Goal: Information Seeking & Learning: Learn about a topic

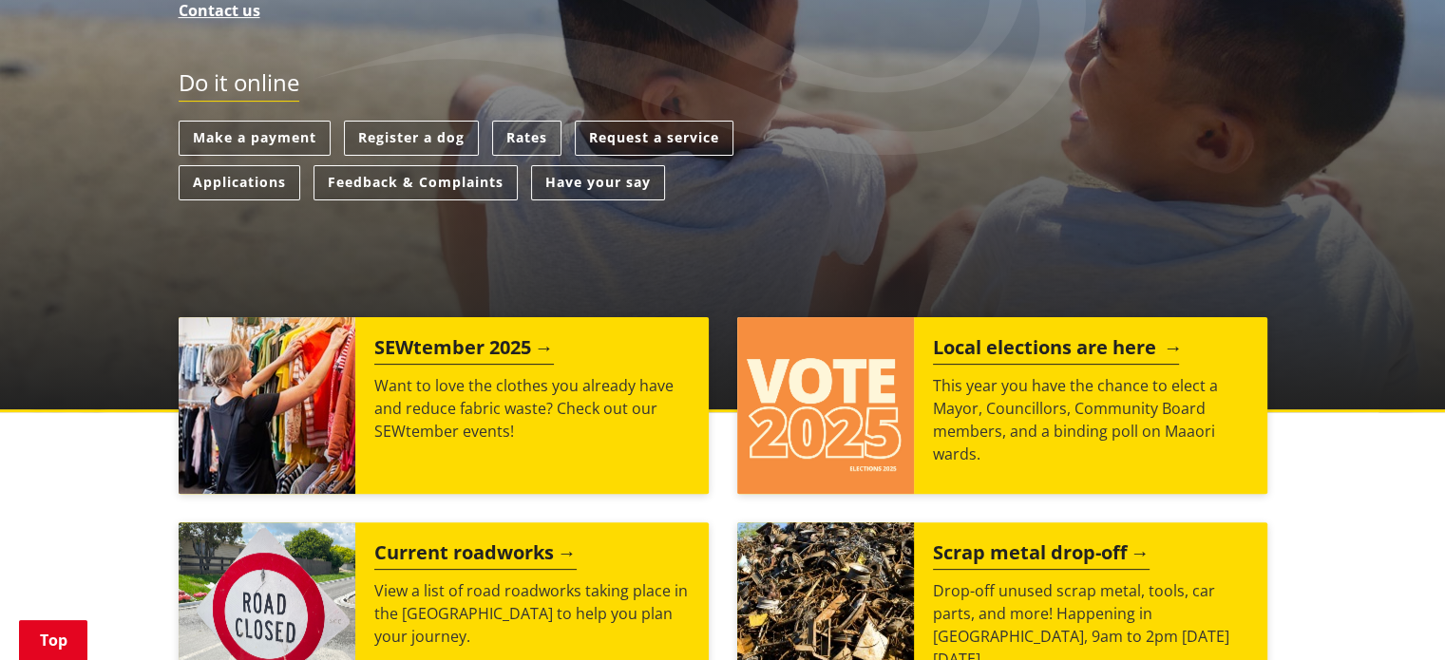
scroll to position [570, 0]
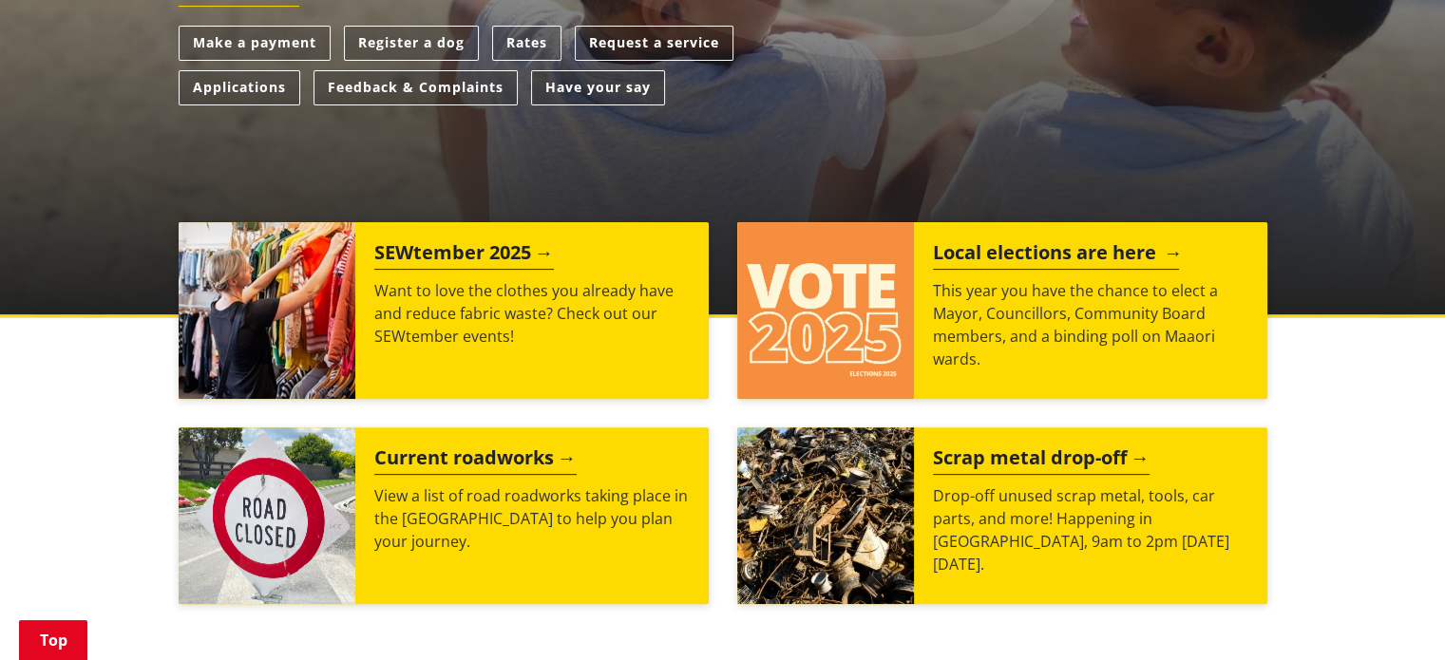
click at [1016, 246] on h2 "Local elections are here" at bounding box center [1056, 255] width 246 height 29
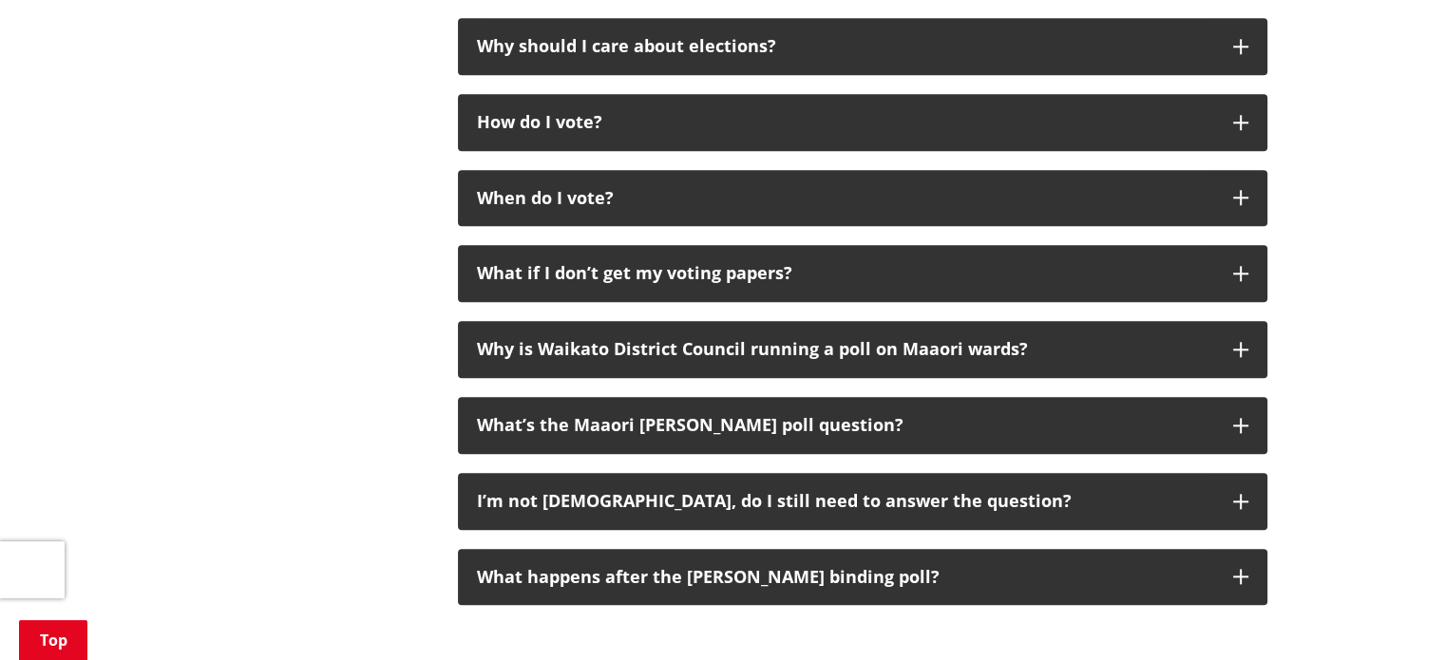
scroll to position [2185, 0]
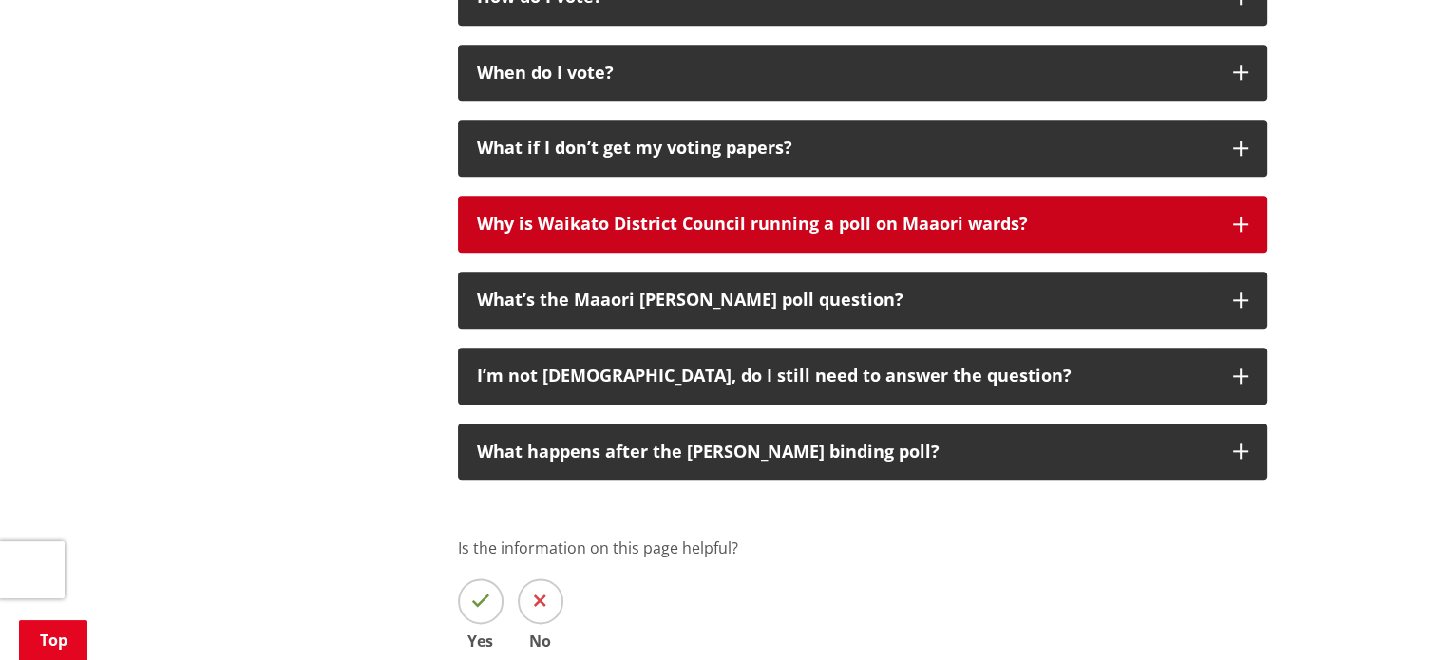
click at [736, 209] on button "Why is Waikato District Council running a poll on Maaori wards?" at bounding box center [863, 224] width 810 height 57
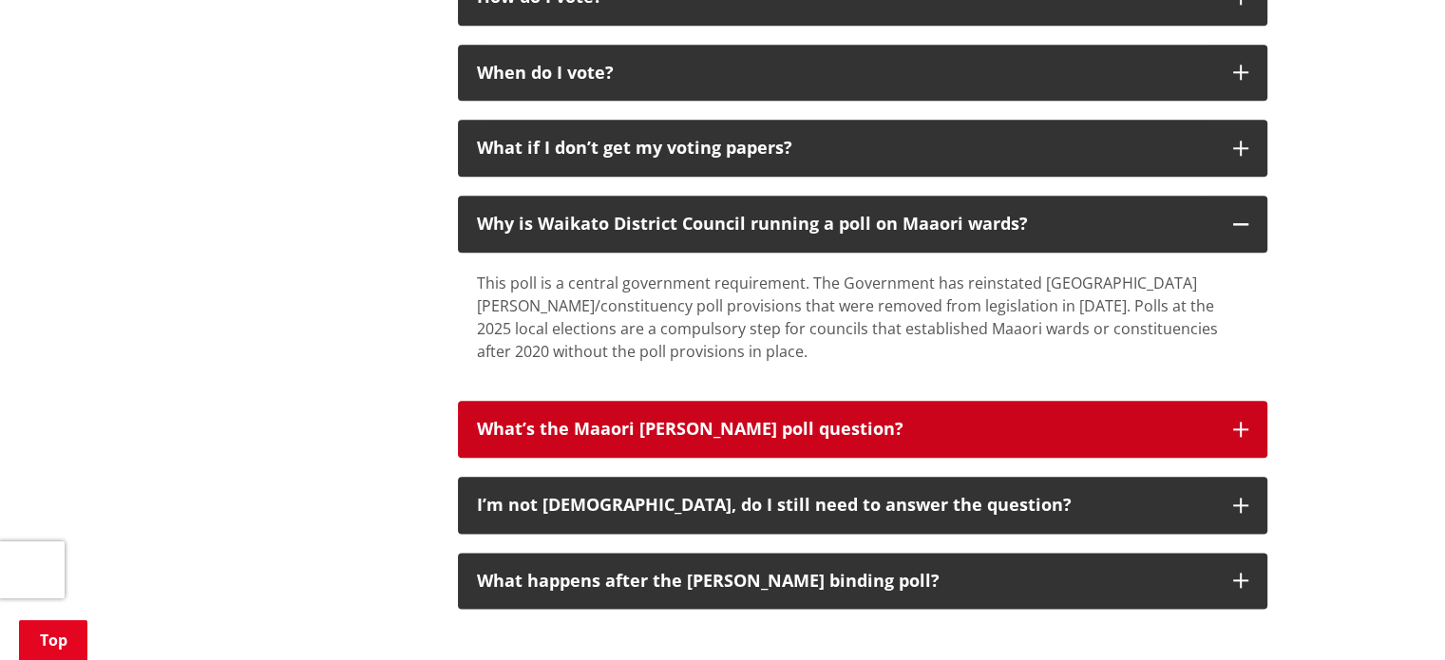
click at [745, 420] on div "What’s the Maaori ward poll question?" at bounding box center [845, 429] width 737 height 19
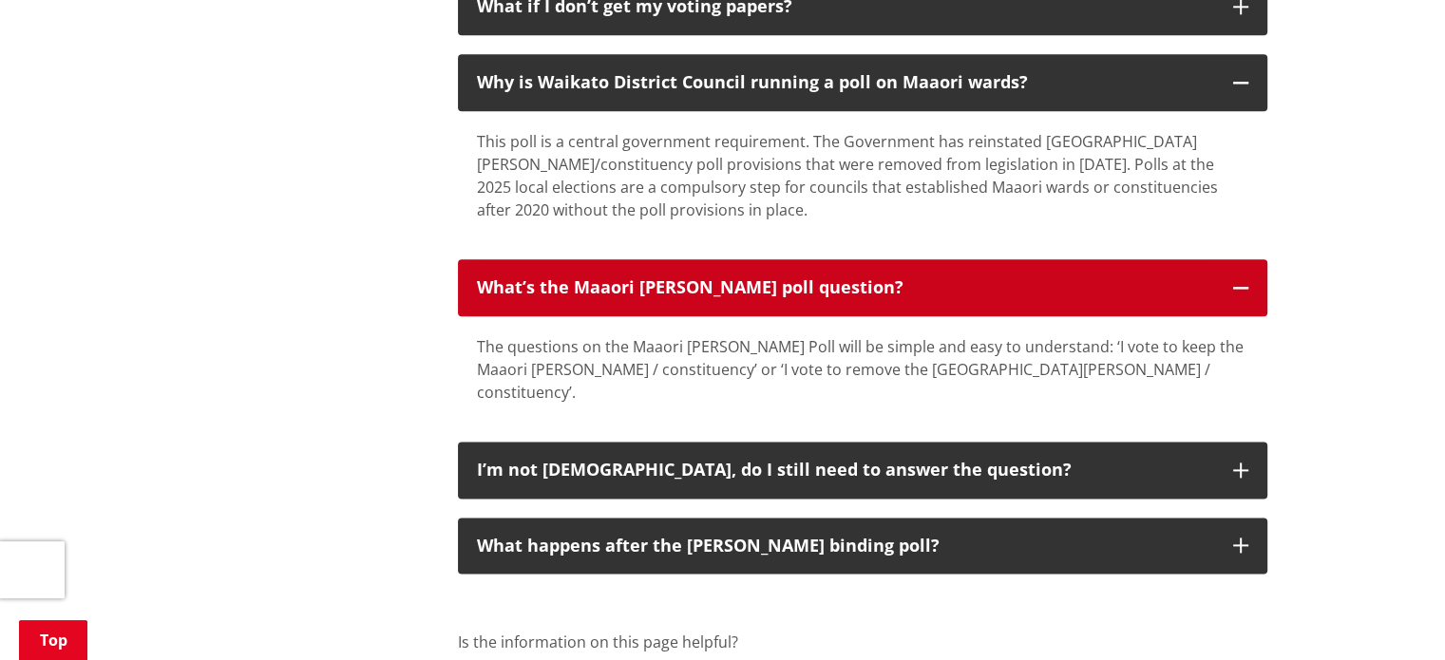
scroll to position [2375, 0]
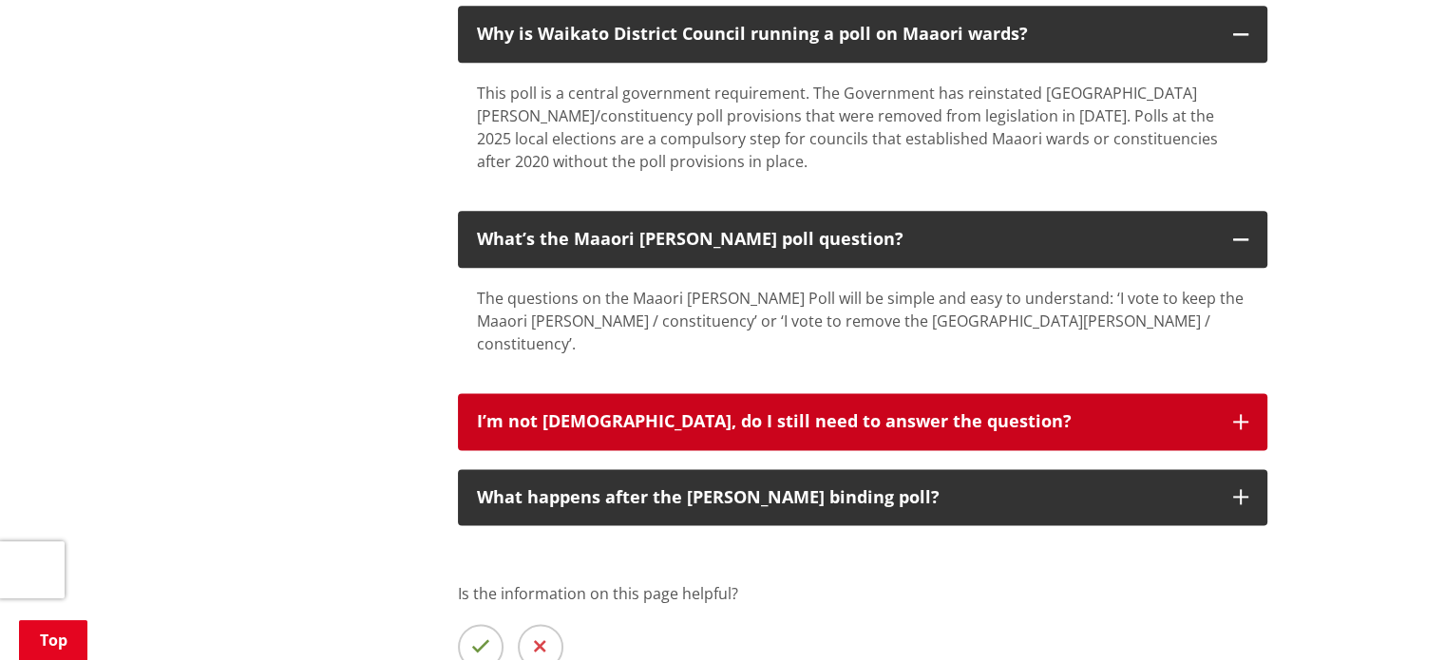
click at [843, 412] on div "I’m not Māori, do I still need to answer the question?" at bounding box center [845, 421] width 737 height 19
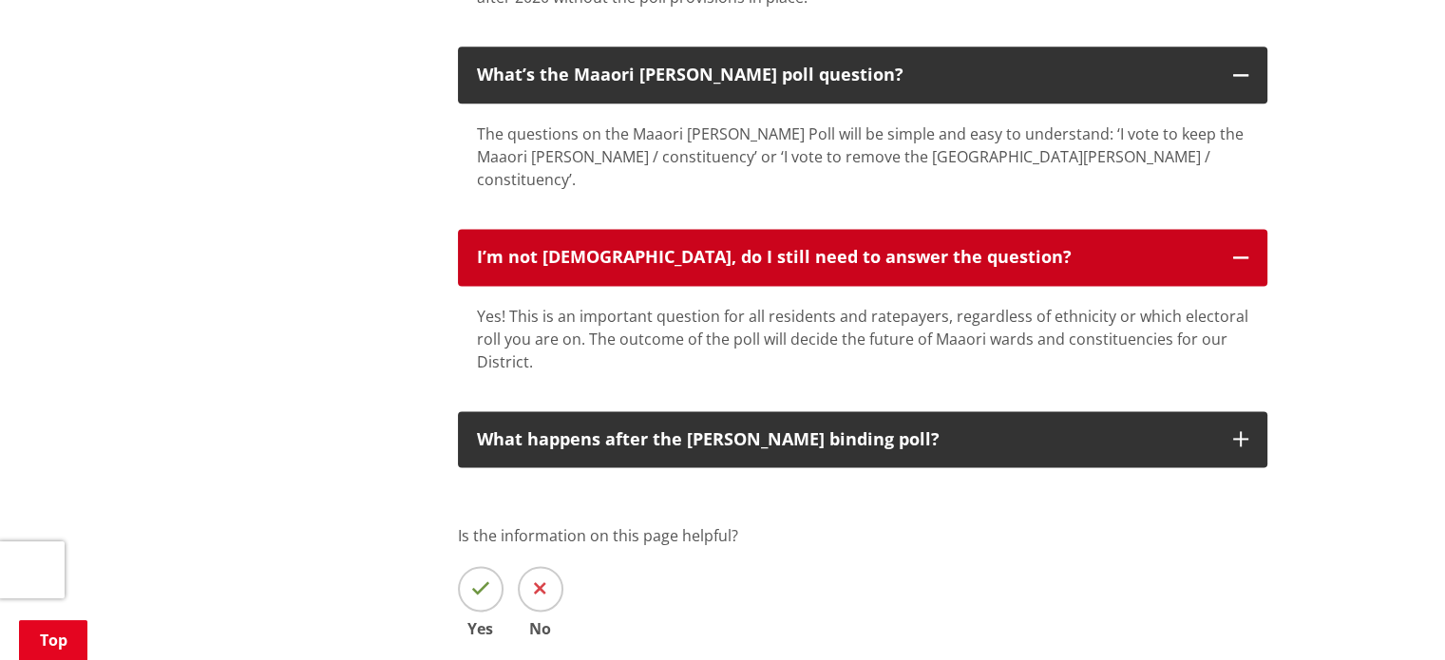
scroll to position [2565, 0]
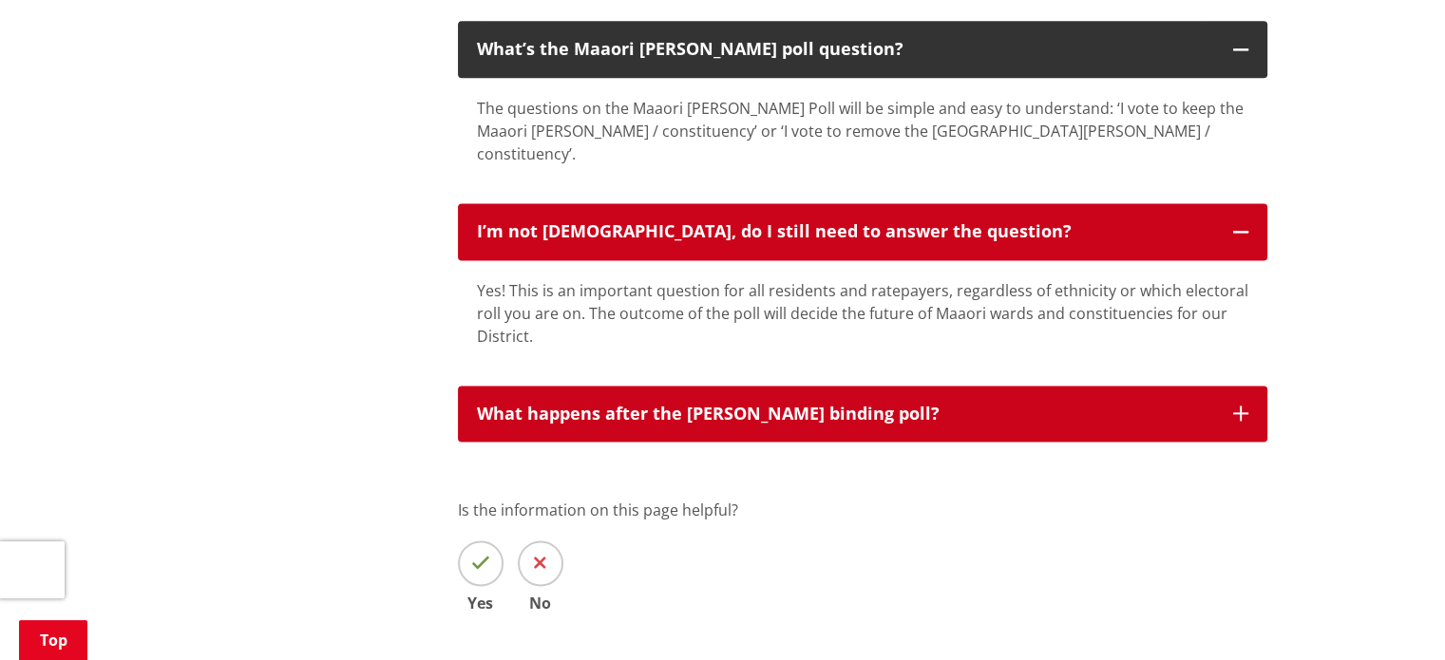
click at [843, 405] on div "What happens after the Maaori Ward binding poll?" at bounding box center [845, 414] width 737 height 19
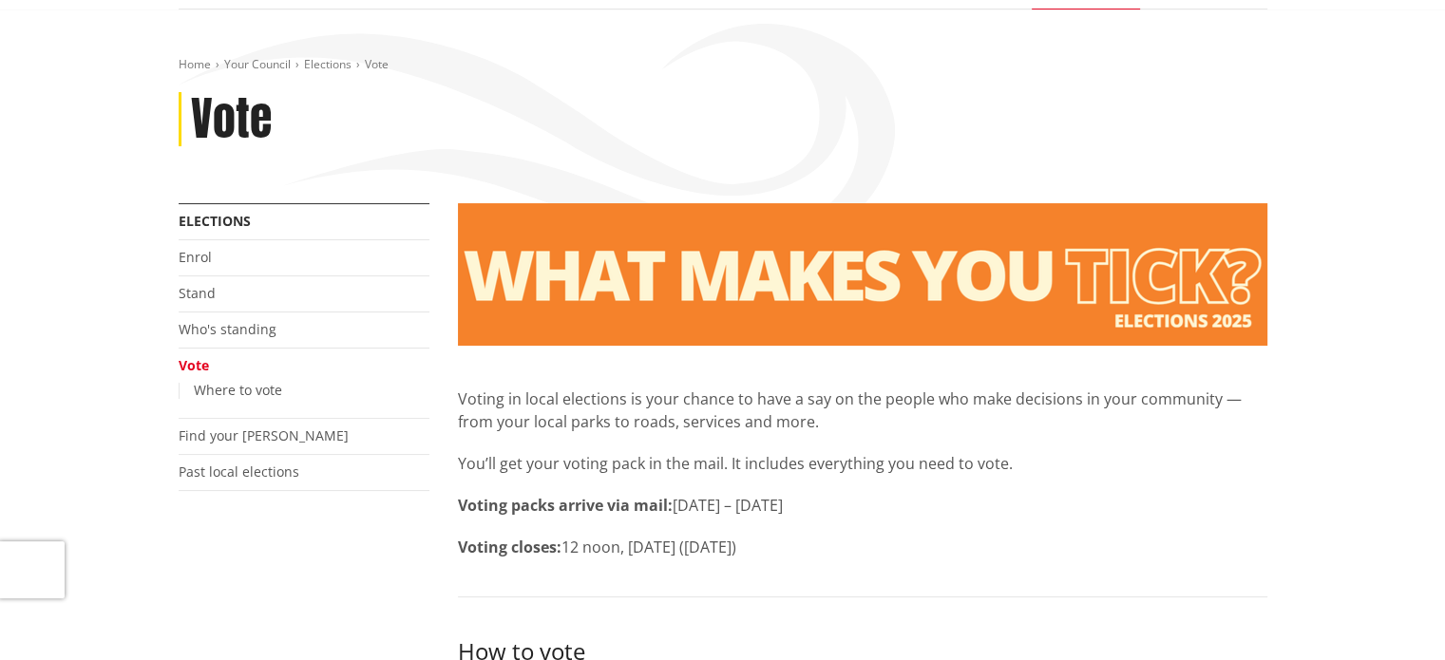
scroll to position [190, 0]
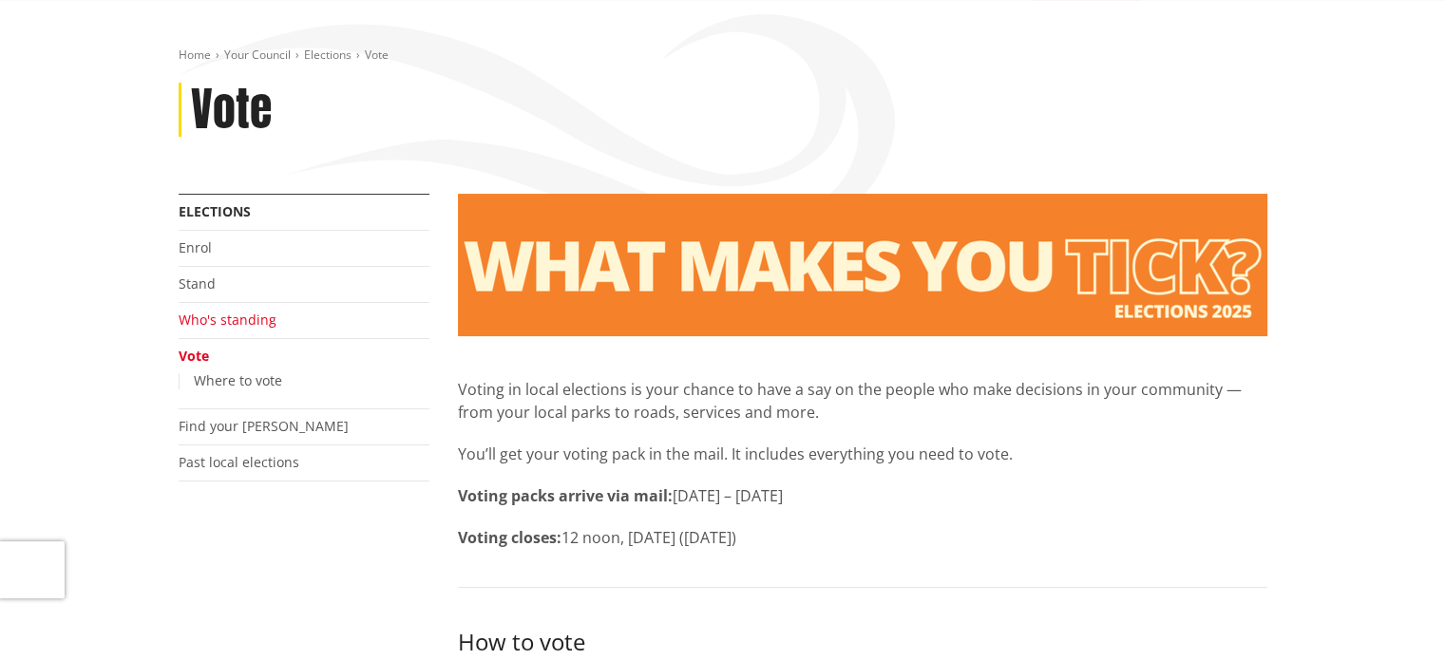
click at [238, 314] on link "Who's standing" at bounding box center [228, 320] width 98 height 18
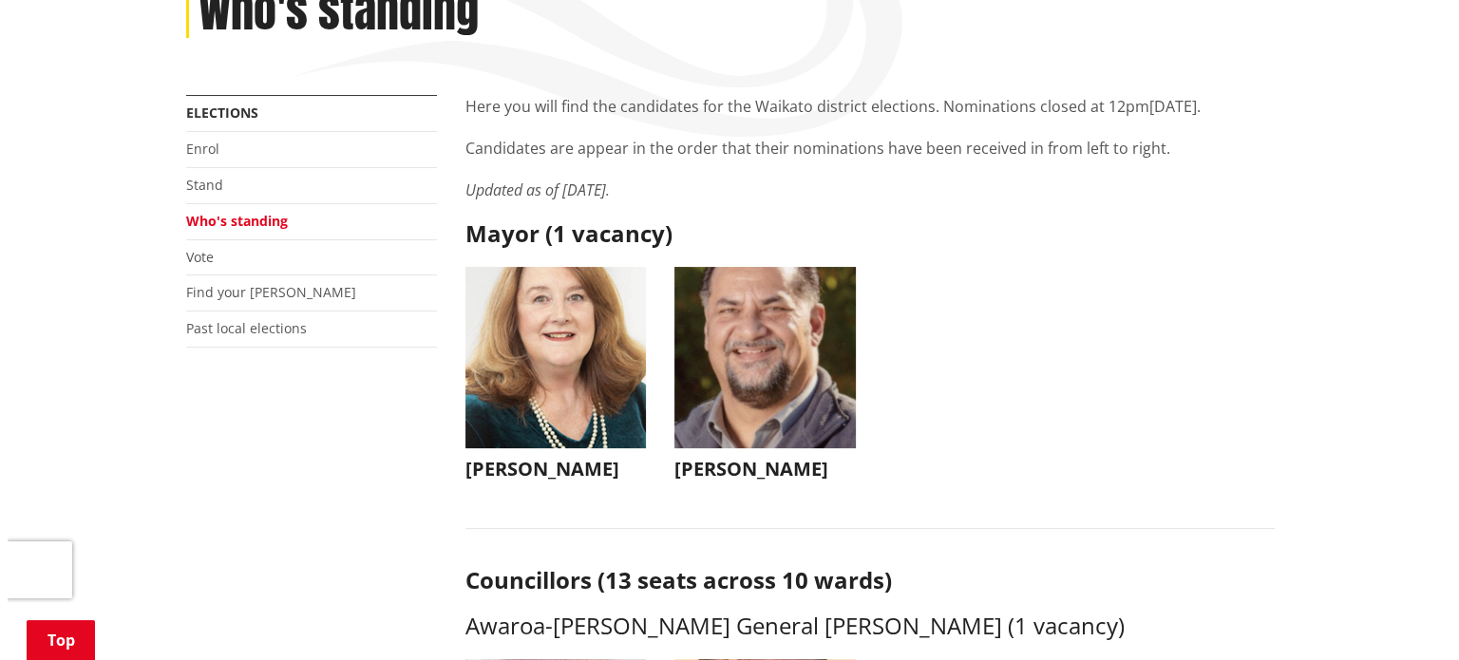
scroll to position [285, 0]
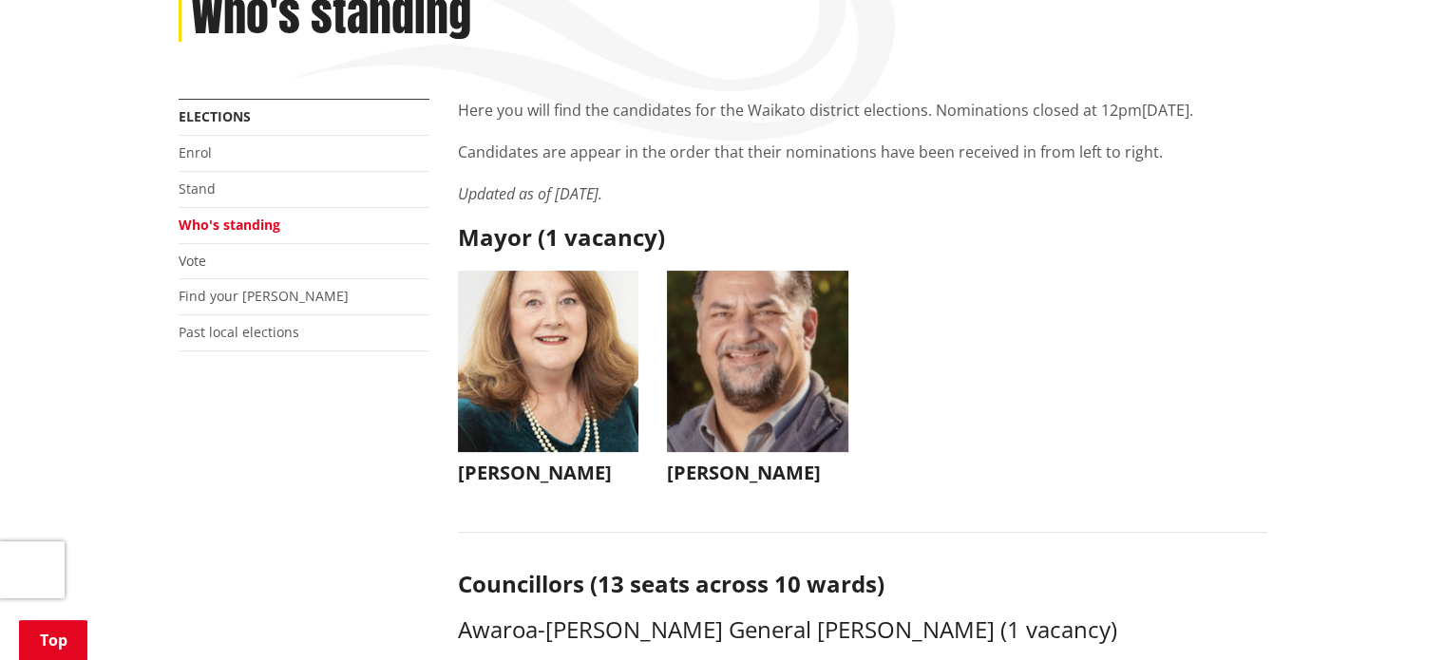
click at [581, 373] on img "button" at bounding box center [548, 361] width 181 height 181
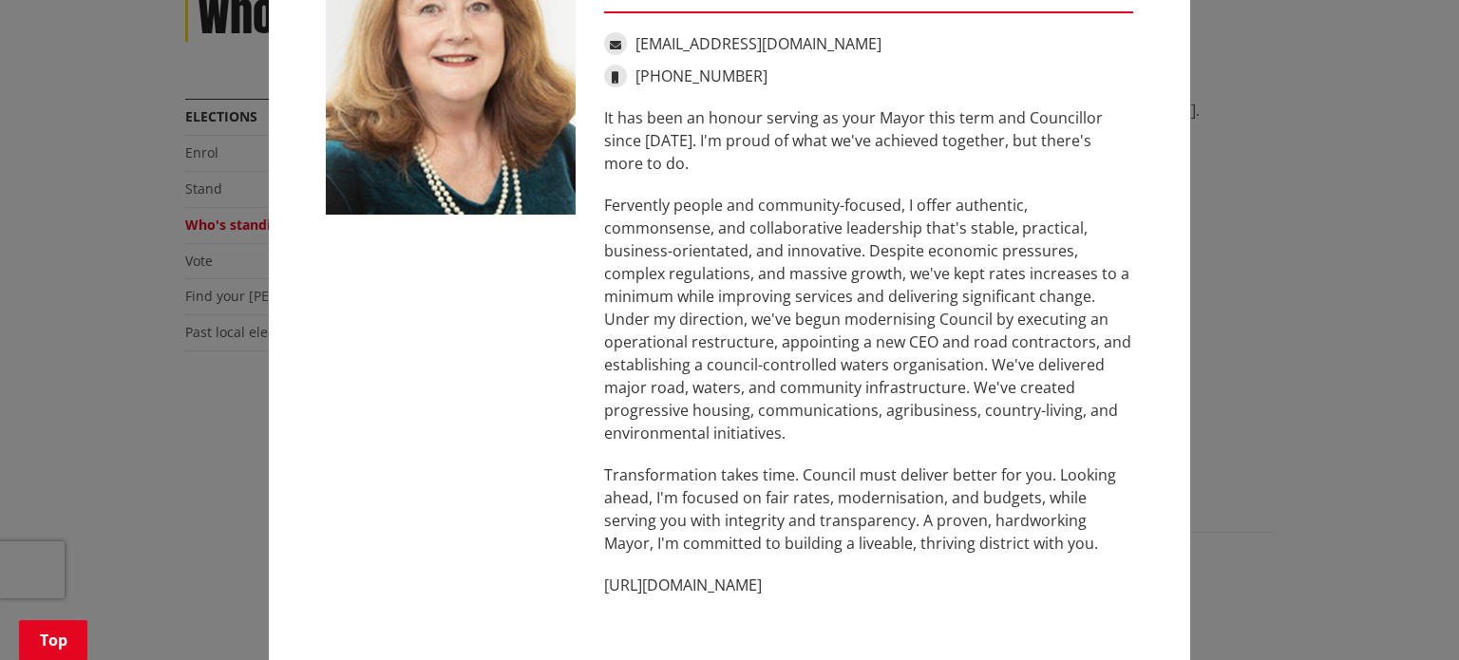
scroll to position [161, 0]
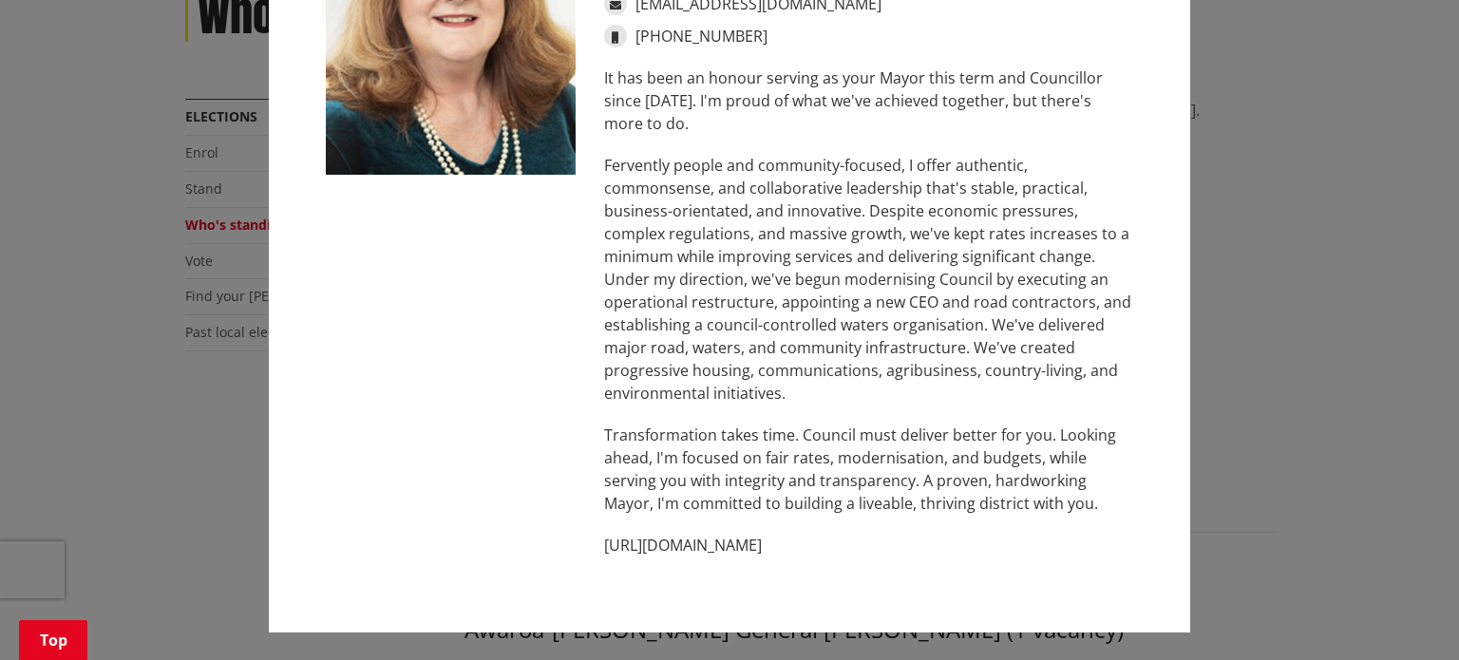
drag, startPoint x: 86, startPoint y: 337, endPoint x: 72, endPoint y: 330, distance: 15.3
click at [84, 337] on div "[PERSON_NAME] [EMAIL_ADDRESS][DOMAIN_NAME] [PHONE_NUMBER] It has been an honour…" at bounding box center [729, 250] width 1383 height 822
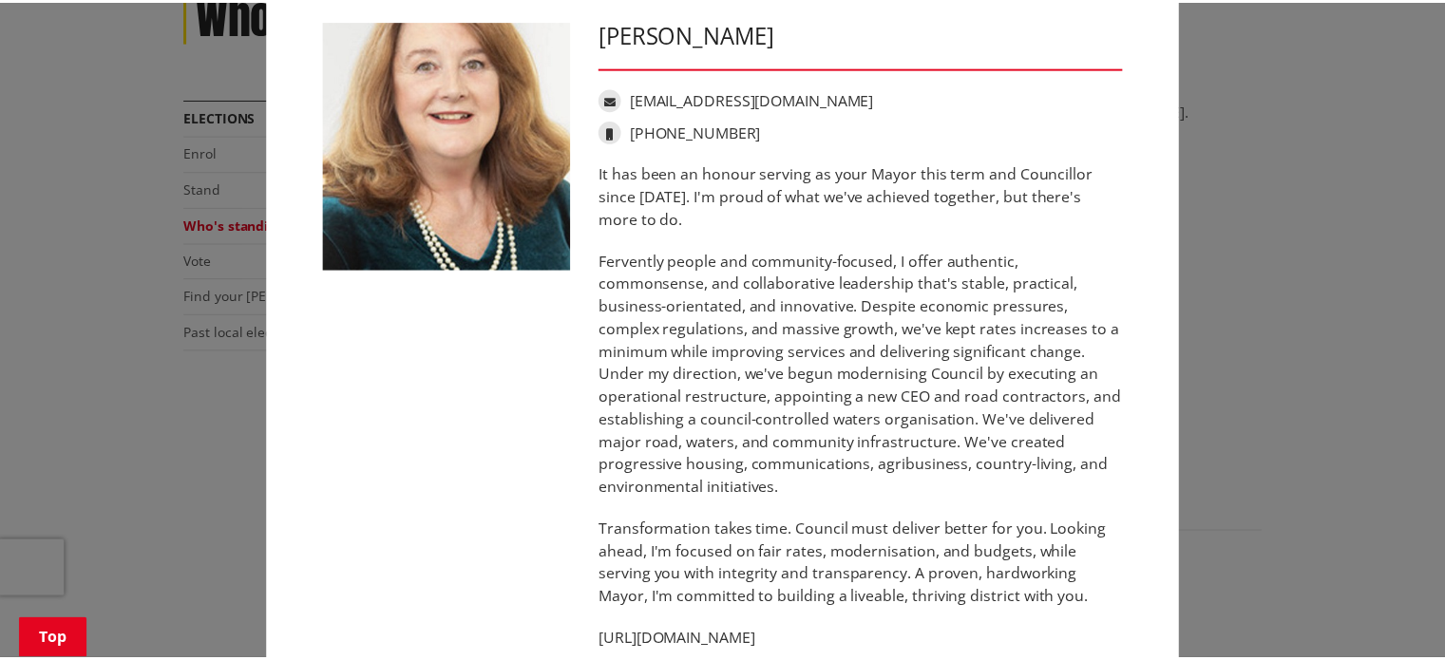
scroll to position [0, 0]
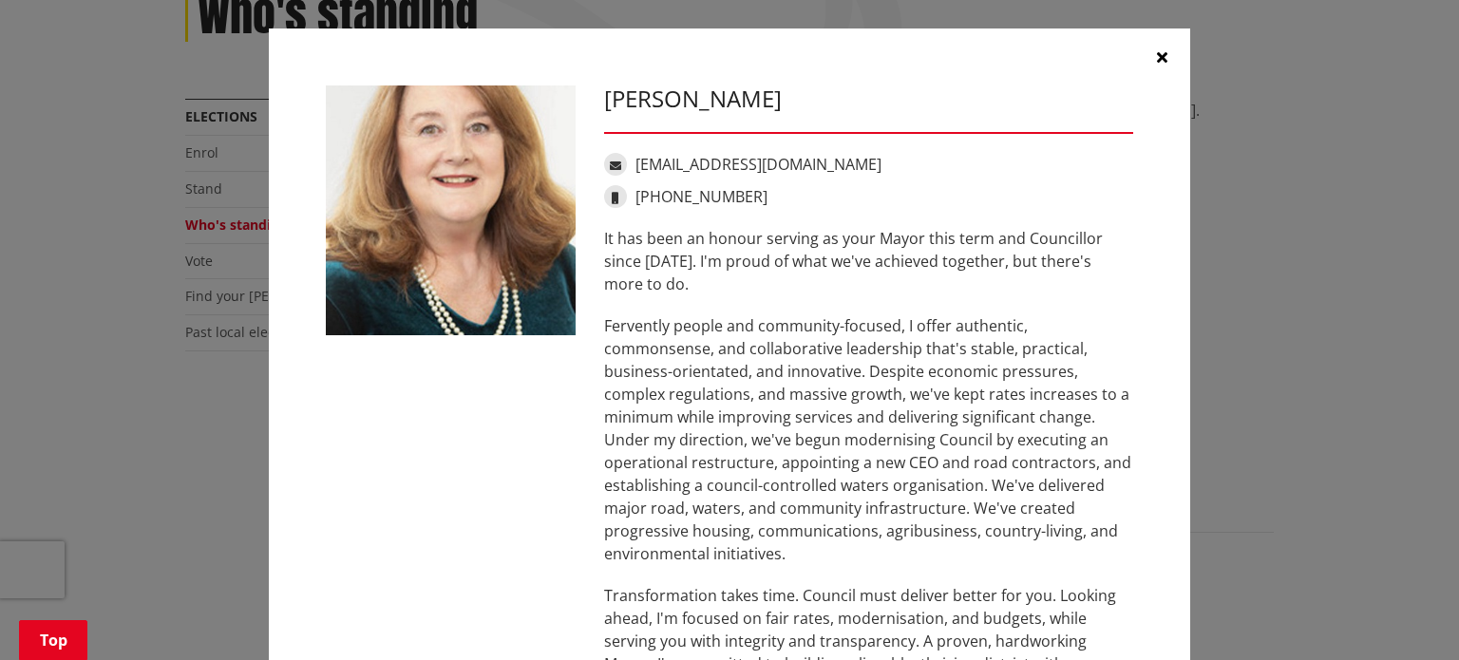
click at [1157, 53] on icon "button" at bounding box center [1162, 56] width 10 height 15
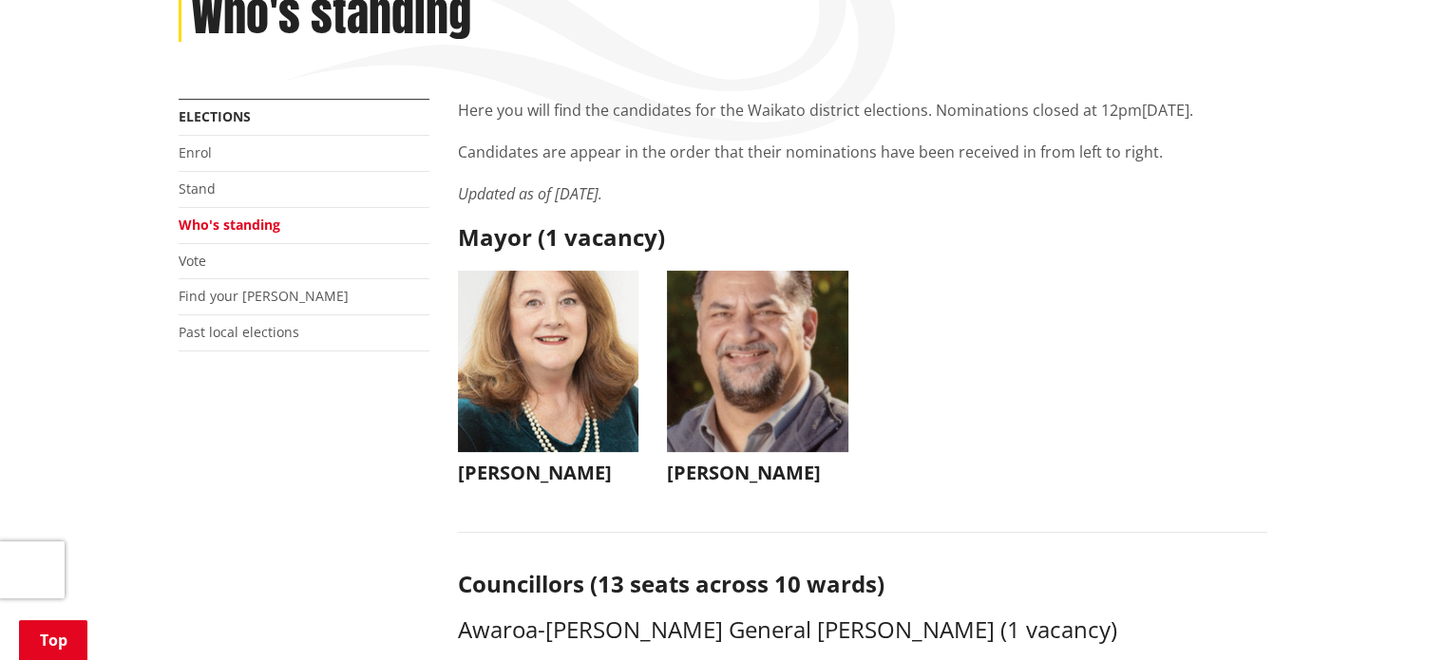
click at [761, 337] on img "button" at bounding box center [757, 361] width 181 height 181
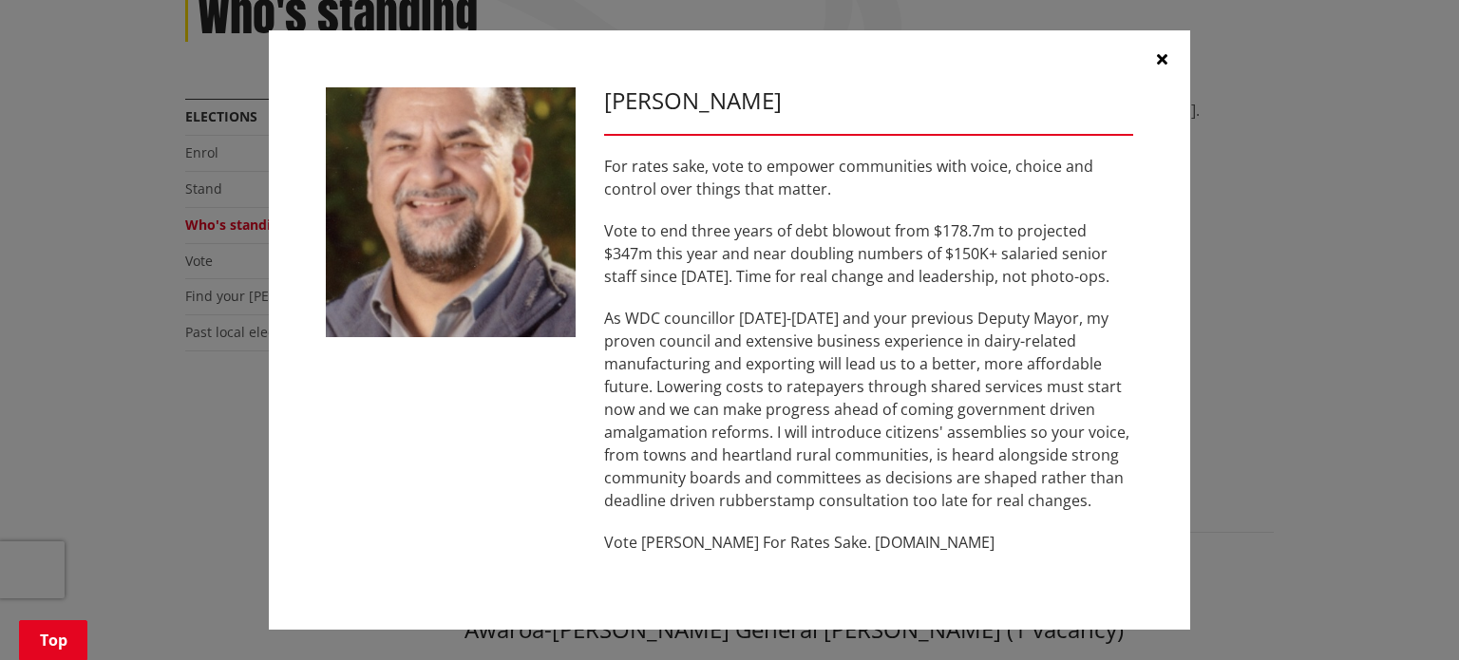
click at [1164, 62] on icon "button" at bounding box center [1162, 58] width 10 height 15
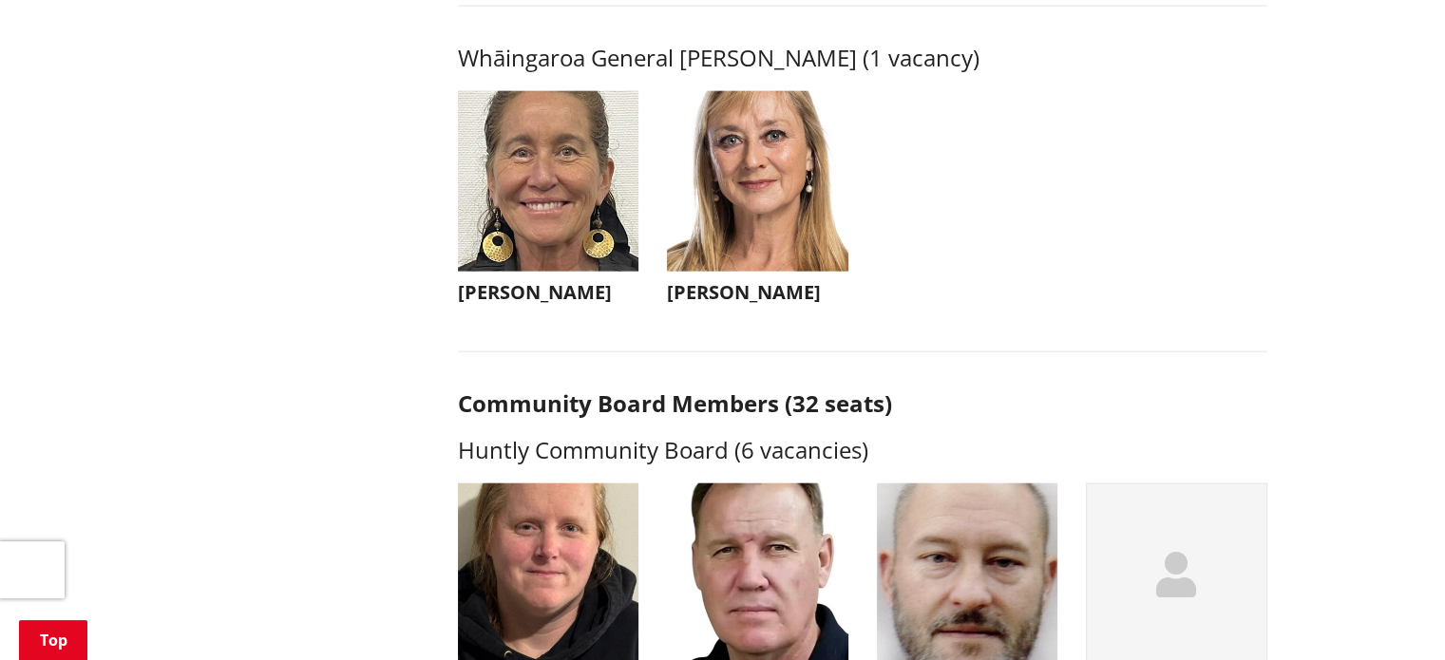
scroll to position [4561, 0]
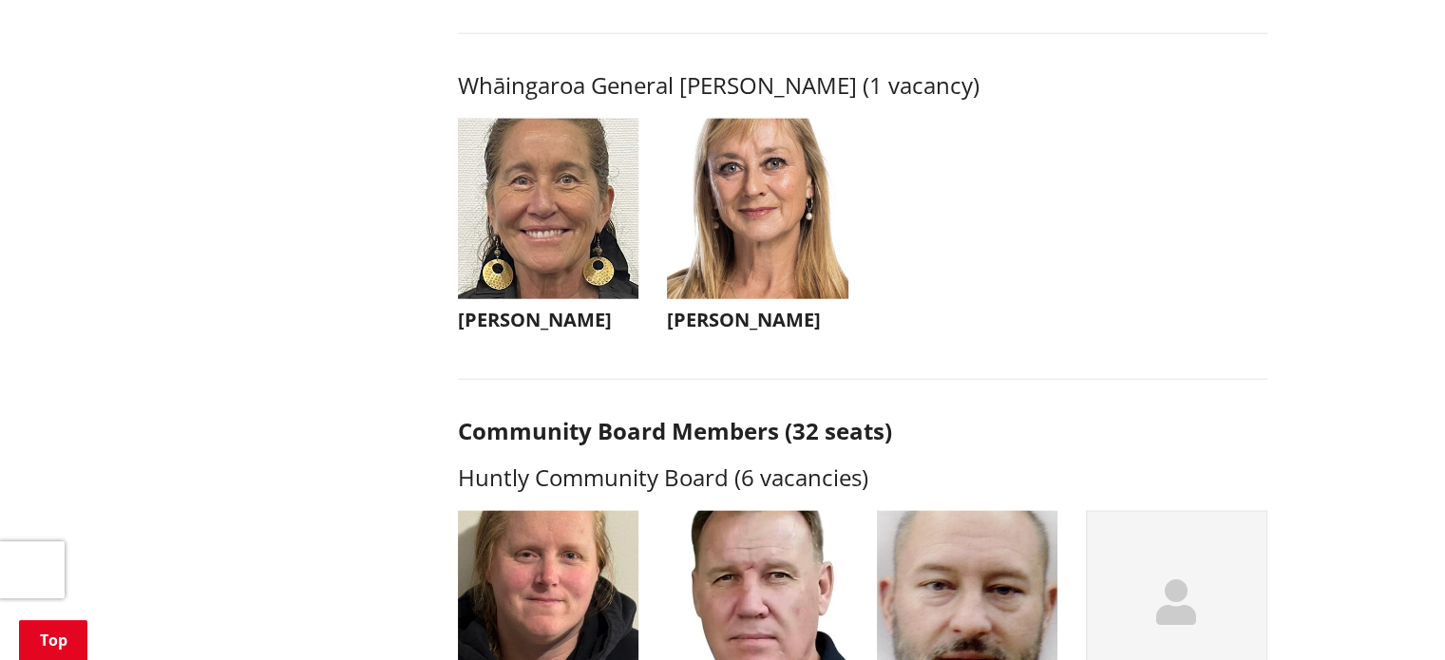
click at [764, 276] on img "button" at bounding box center [757, 209] width 181 height 181
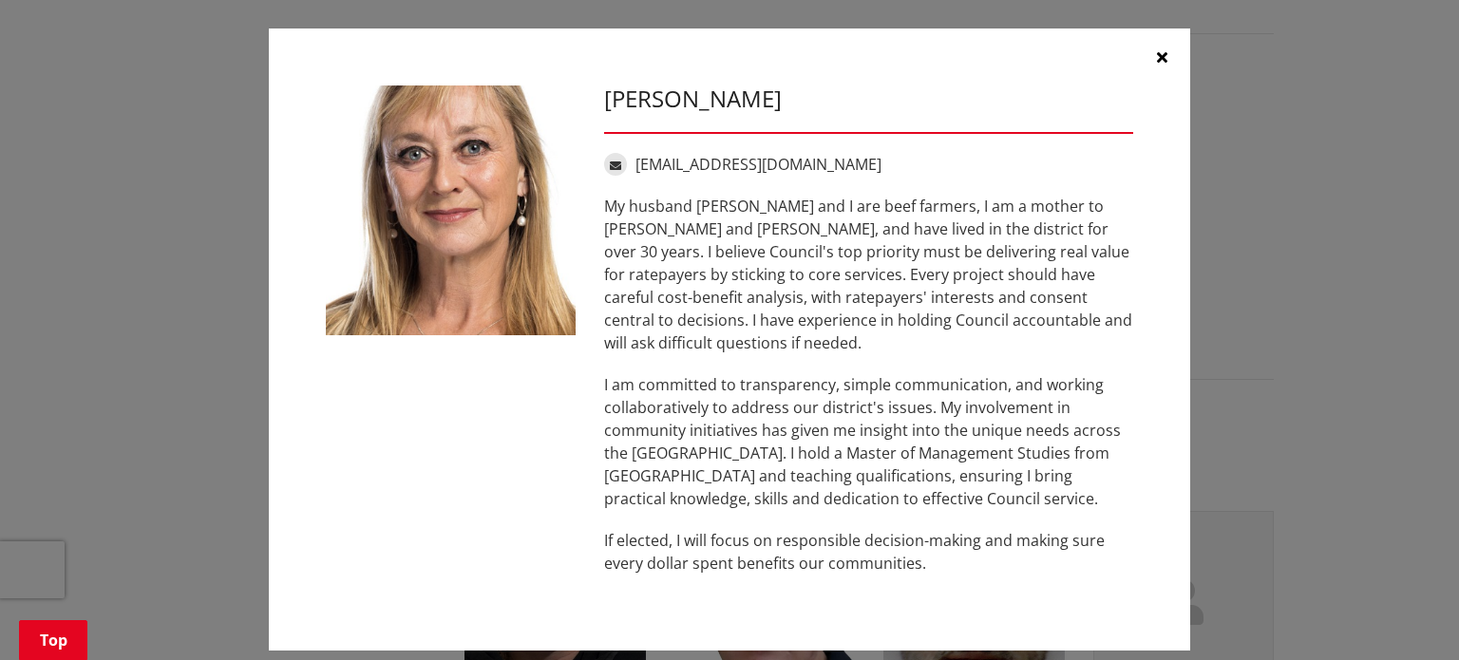
click at [1160, 67] on button "button" at bounding box center [1162, 57] width 57 height 57
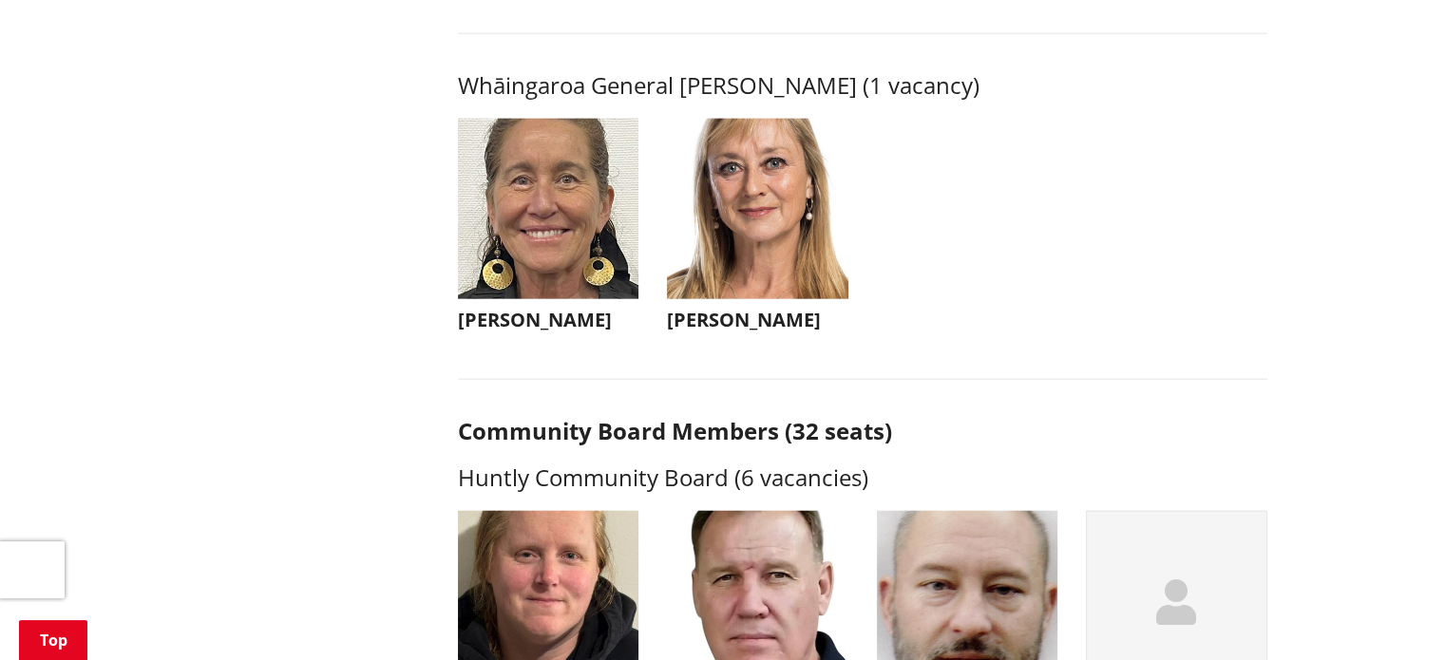
click at [542, 208] on img "button" at bounding box center [548, 209] width 181 height 181
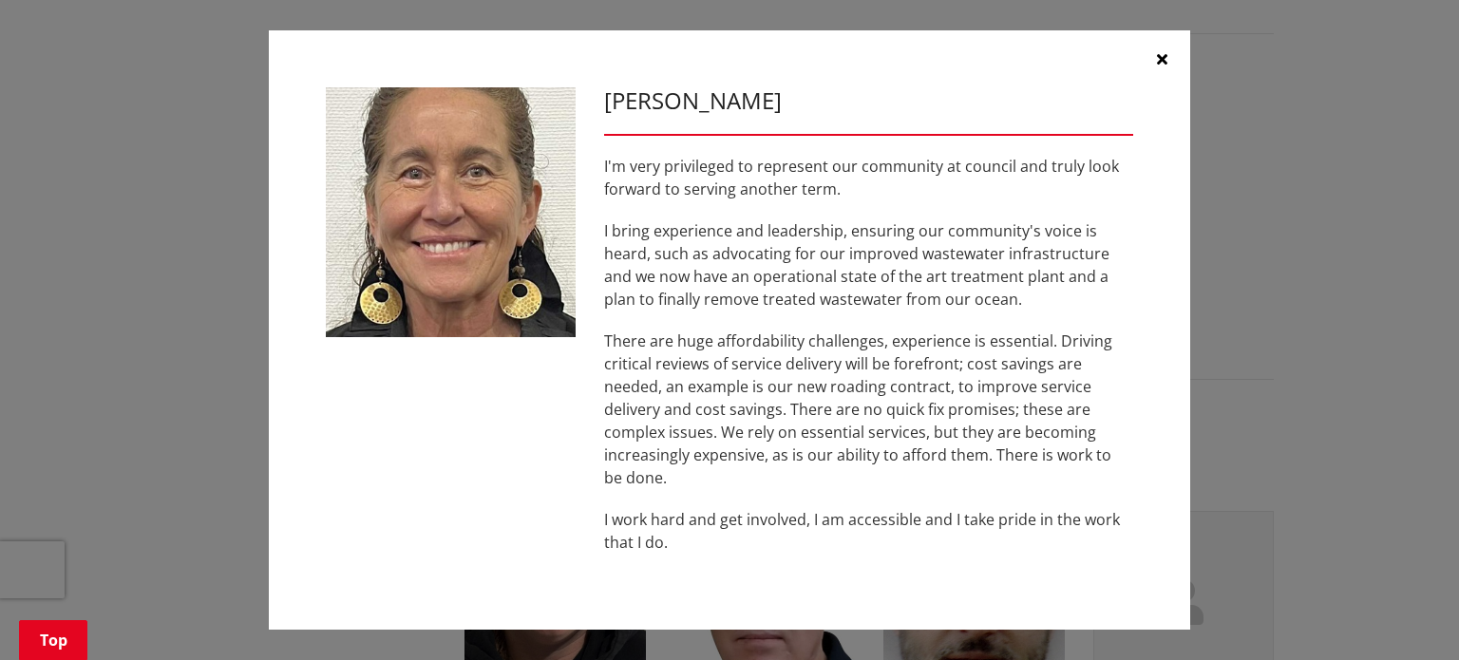
click at [1168, 60] on button "button" at bounding box center [1162, 58] width 57 height 57
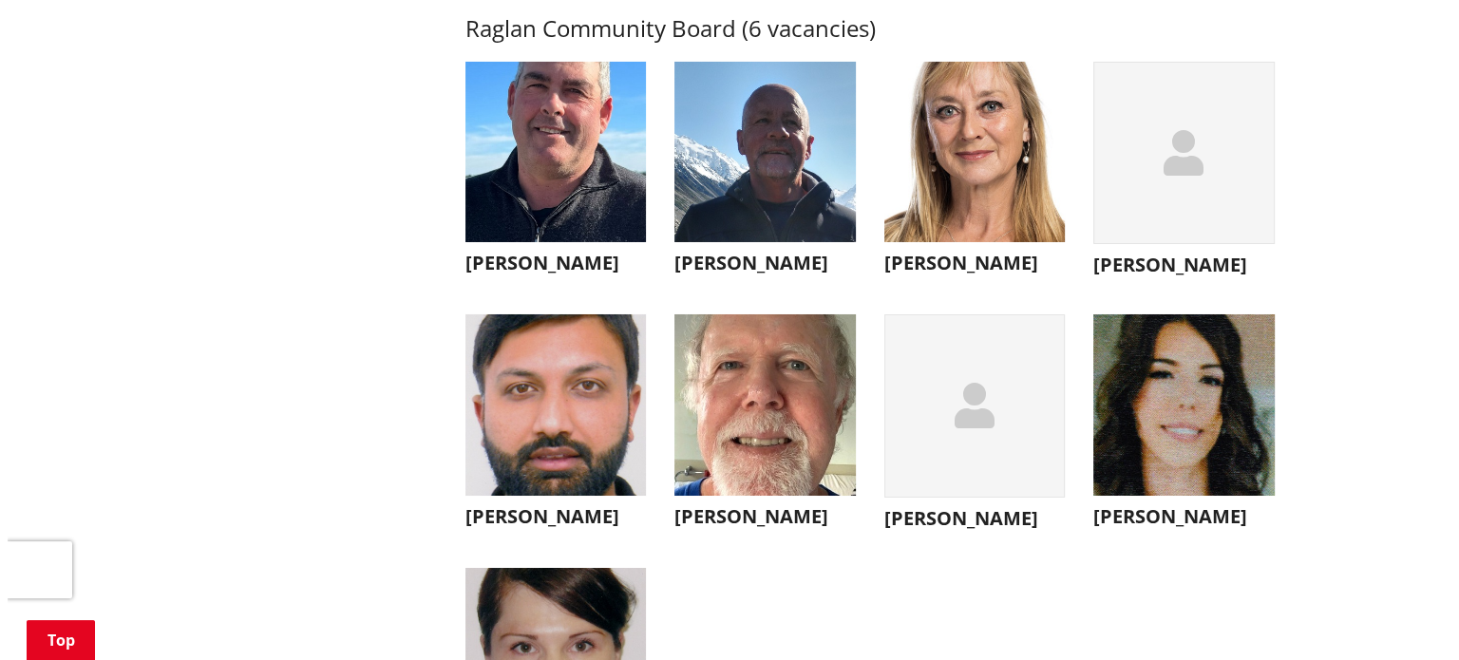
scroll to position [6746, 0]
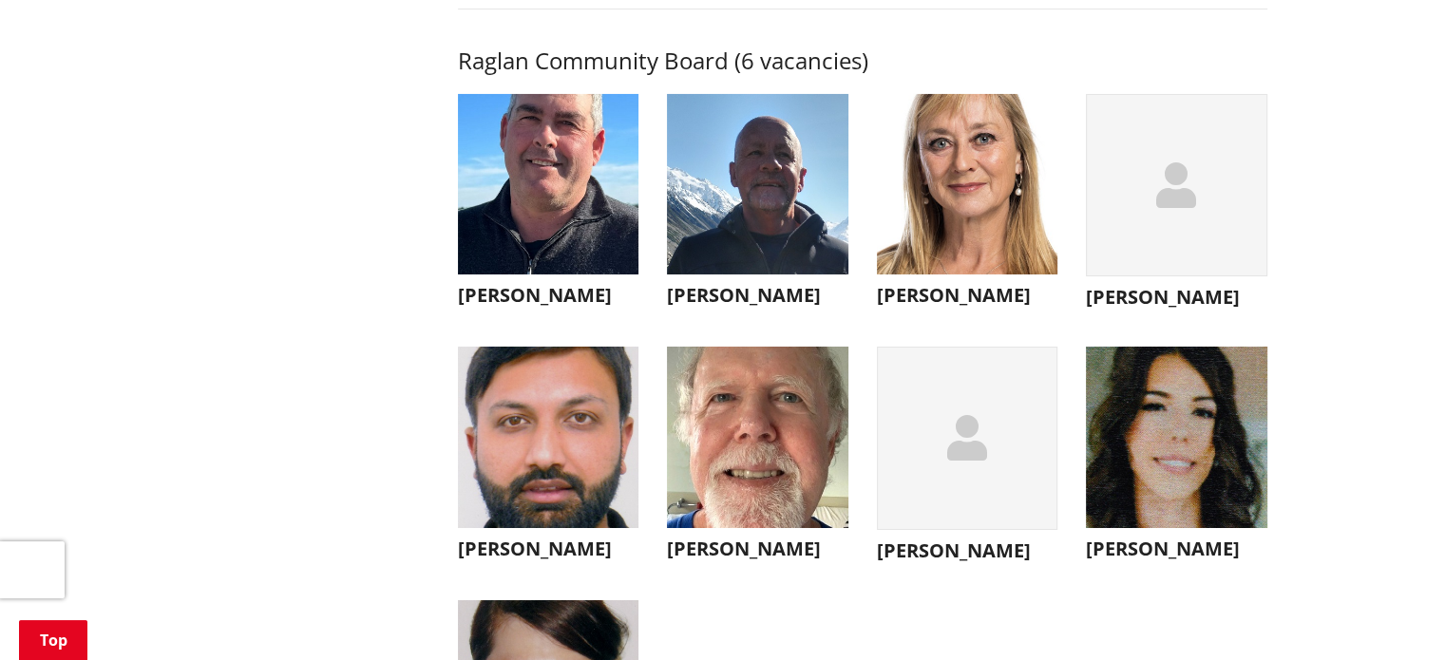
click at [533, 252] on img "button" at bounding box center [548, 184] width 181 height 181
